Goal: Navigation & Orientation: Understand site structure

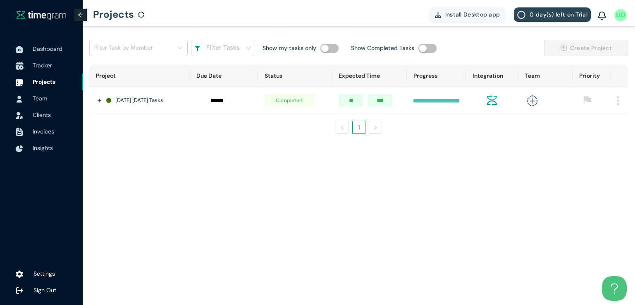
click at [51, 64] on span "Tracker" at bounding box center [42, 65] width 19 height 7
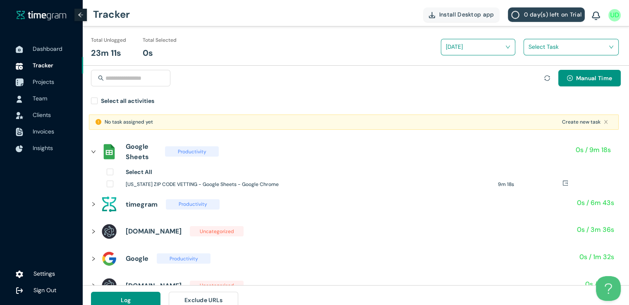
click at [48, 79] on span "Projects" at bounding box center [43, 81] width 21 height 7
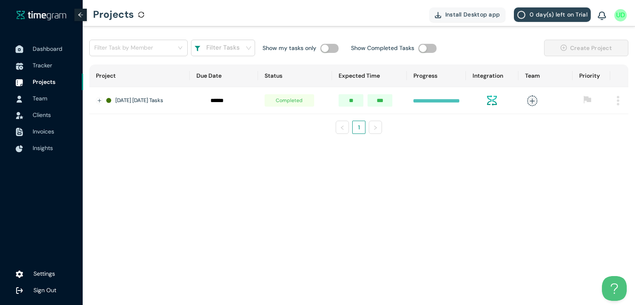
click at [52, 45] on span "Dashboard" at bounding box center [48, 48] width 30 height 7
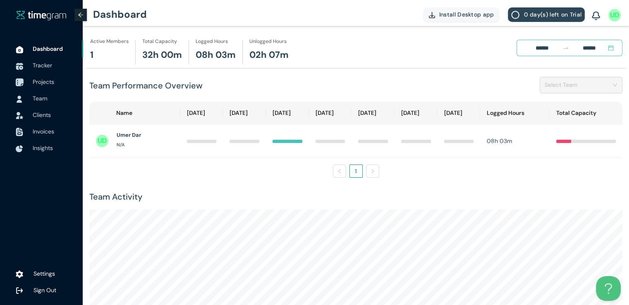
click at [31, 77] on li "Projects" at bounding box center [41, 82] width 83 height 17
